Goal: Find specific page/section: Find specific page/section

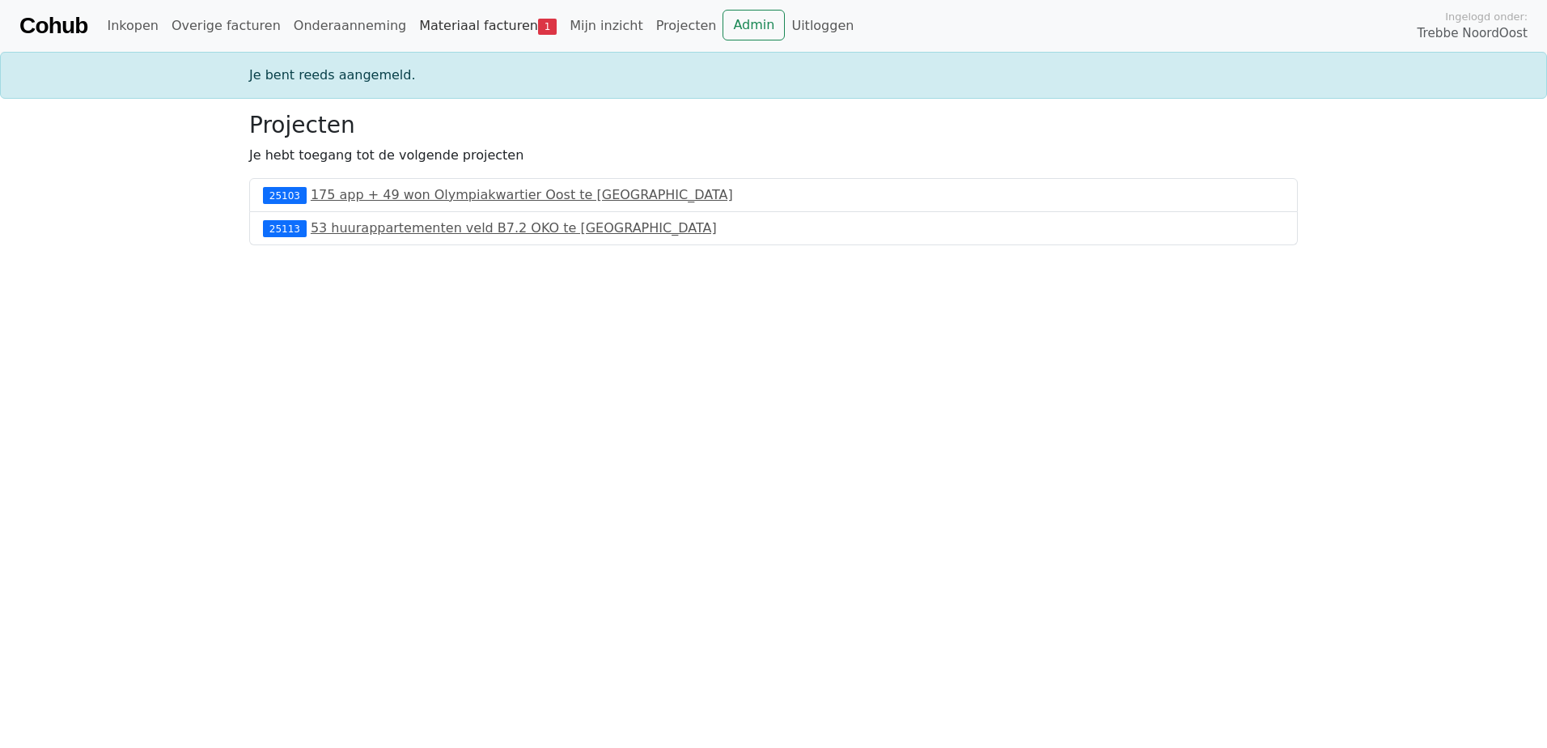
click at [478, 32] on link "Materiaal facturen 1" at bounding box center [488, 26] width 151 height 32
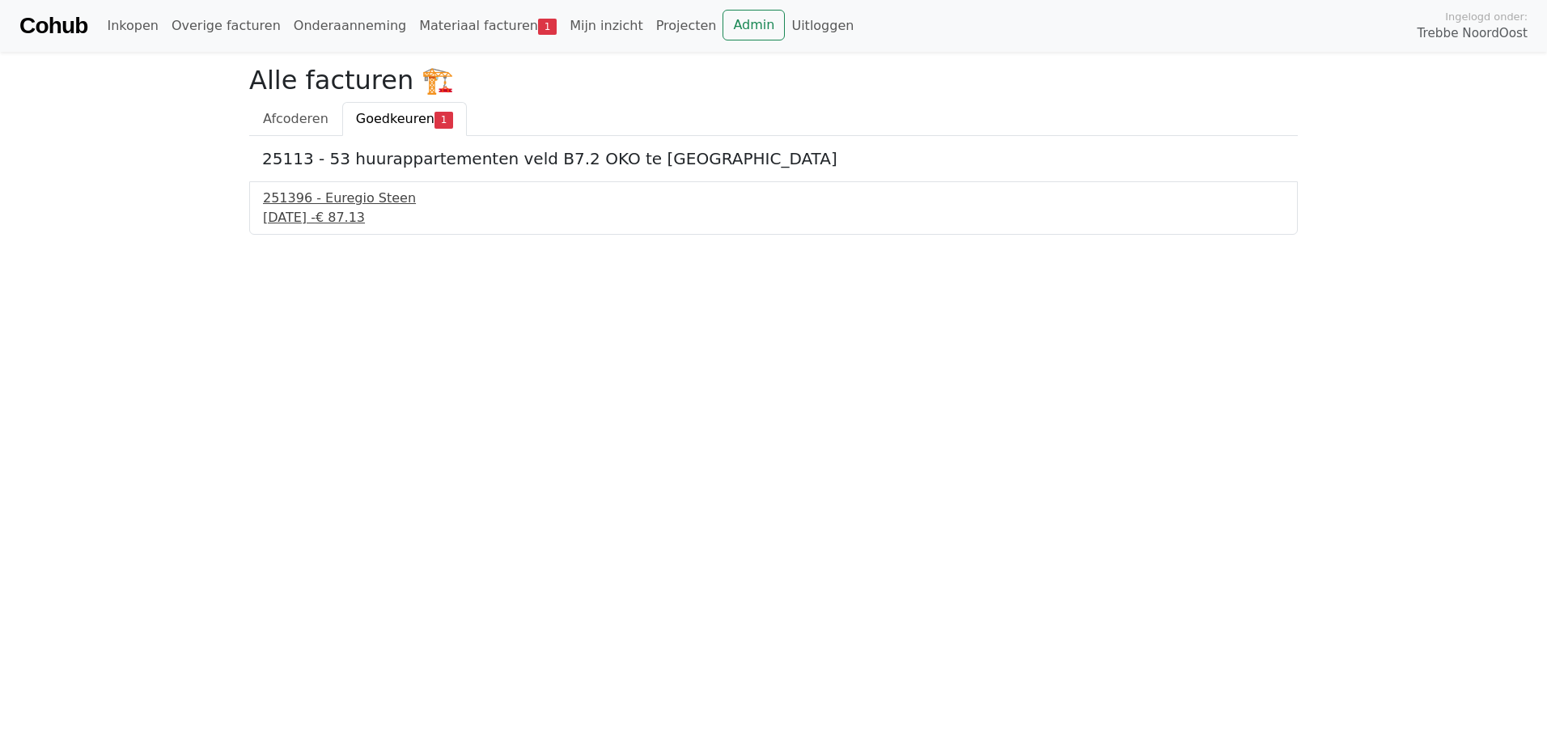
click at [370, 204] on div "251396 - Euregio Steen" at bounding box center [773, 198] width 1021 height 19
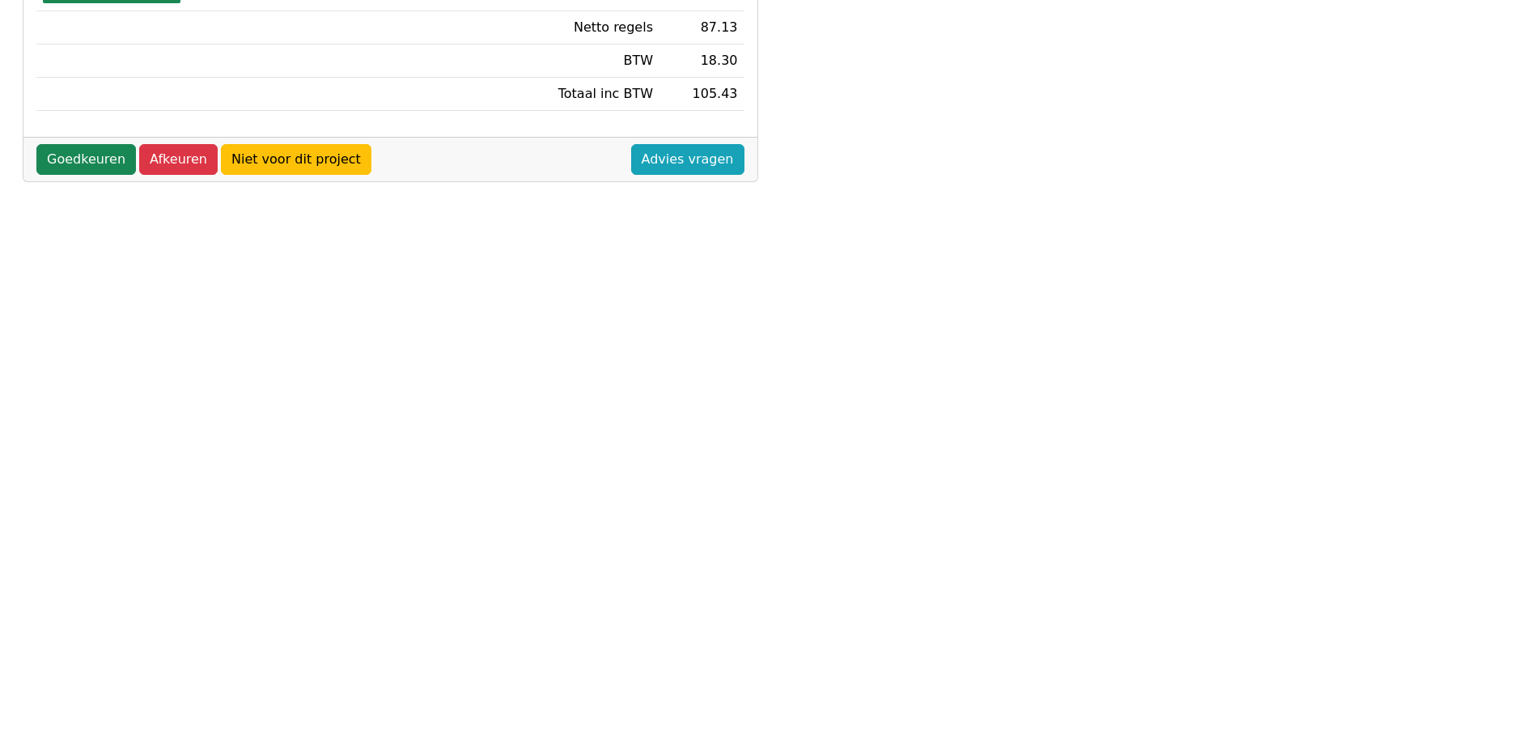
scroll to position [543, 0]
